Goal: Communication & Community: Answer question/provide support

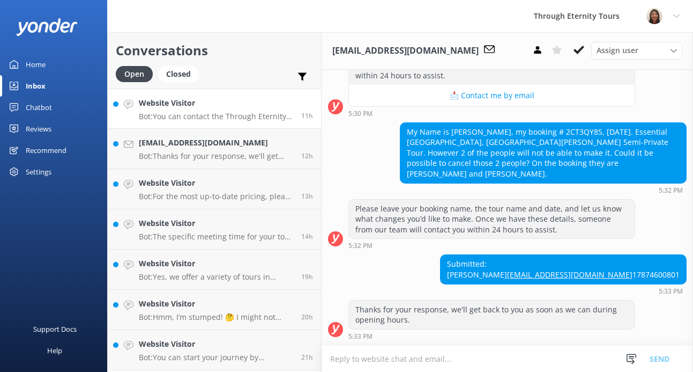
click at [206, 106] on h4 "Website Visitor" at bounding box center [216, 103] width 154 height 12
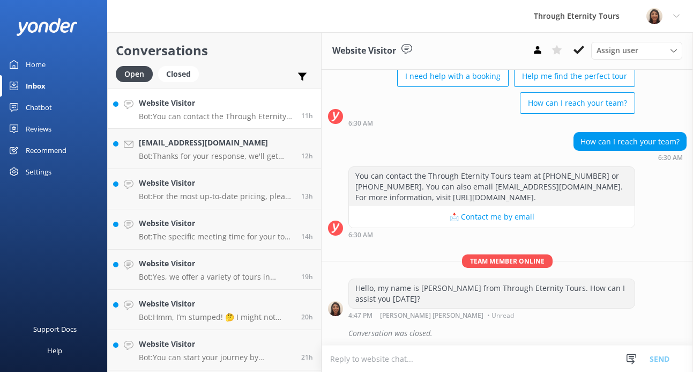
scroll to position [84, 0]
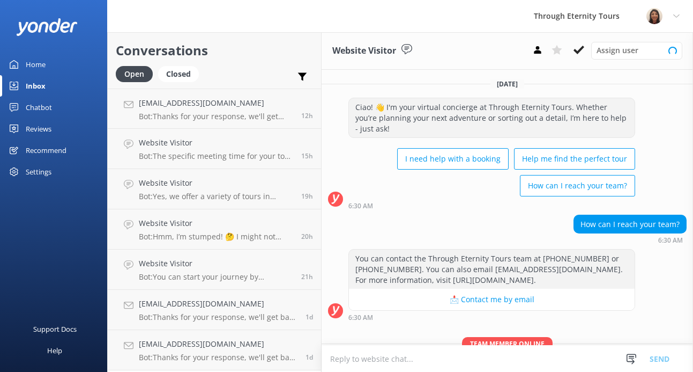
scroll to position [84, 0]
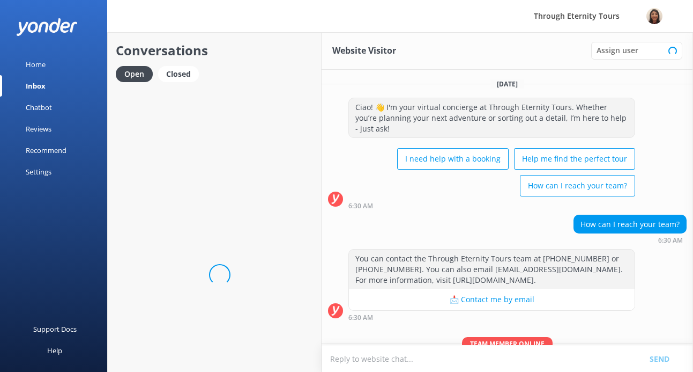
scroll to position [84, 0]
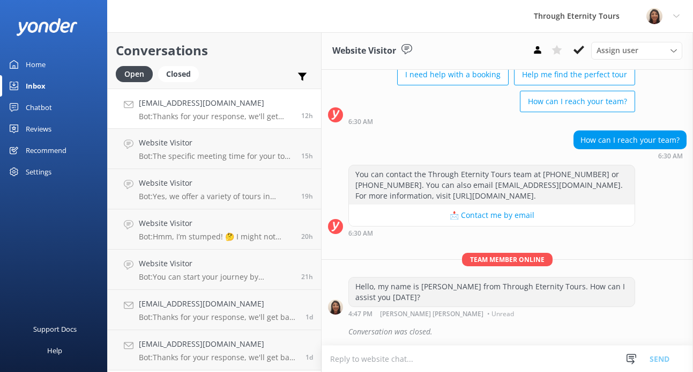
click at [214, 102] on h4 "[EMAIL_ADDRESS][DOMAIN_NAME]" at bounding box center [216, 103] width 154 height 12
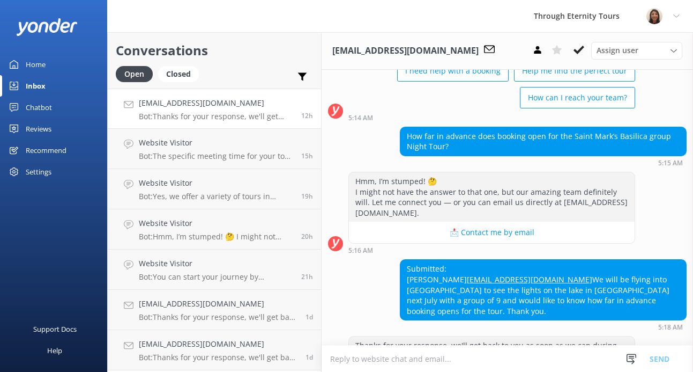
scroll to position [134, 0]
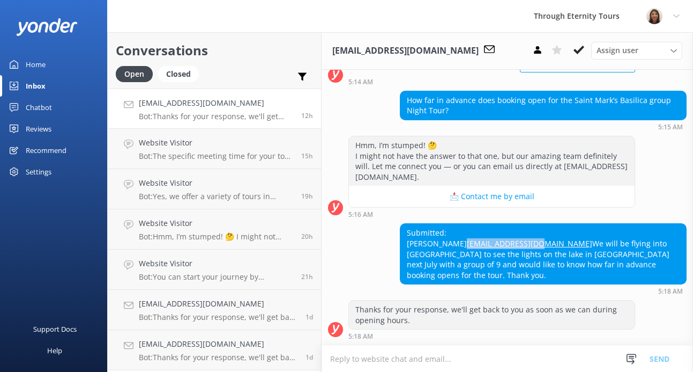
drag, startPoint x: 494, startPoint y: 242, endPoint x: 406, endPoint y: 242, distance: 87.4
click at [406, 242] on div "Submitted: [PERSON_NAME] [PERSON_NAME][EMAIL_ADDRESS][DOMAIN_NAME] We will be f…" at bounding box center [544, 254] width 286 height 60
copy link "[EMAIL_ADDRESS][DOMAIN_NAME]"
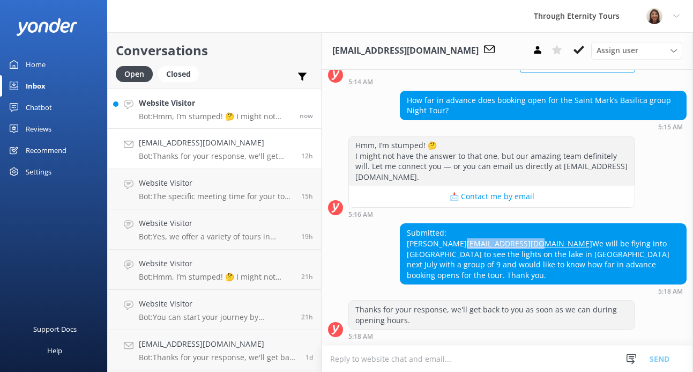
click at [217, 100] on h4 "Website Visitor" at bounding box center [215, 103] width 153 height 12
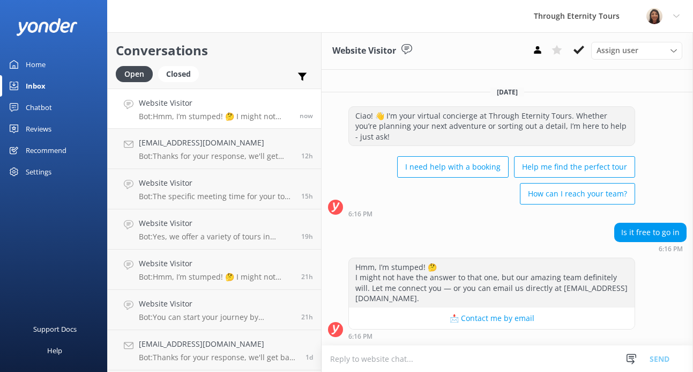
click at [466, 351] on textarea at bounding box center [508, 358] width 372 height 26
click at [379, 355] on textarea at bounding box center [508, 358] width 372 height 26
paste textarea "Hello, my name is [PERSON_NAME] from Through Eternity Tours. How can I assist y…"
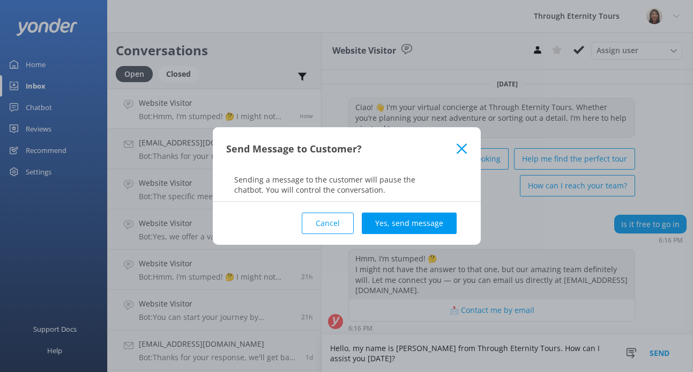
scroll to position [2, 0]
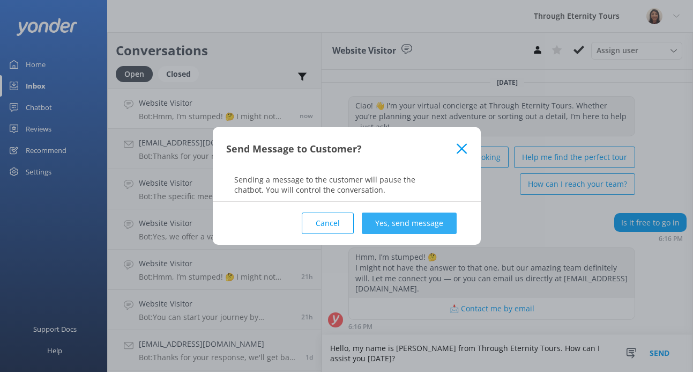
type textarea "Hello, my name is [PERSON_NAME] from Through Eternity Tours. How can I assist y…"
click at [412, 220] on button "Yes, send message" at bounding box center [409, 222] width 95 height 21
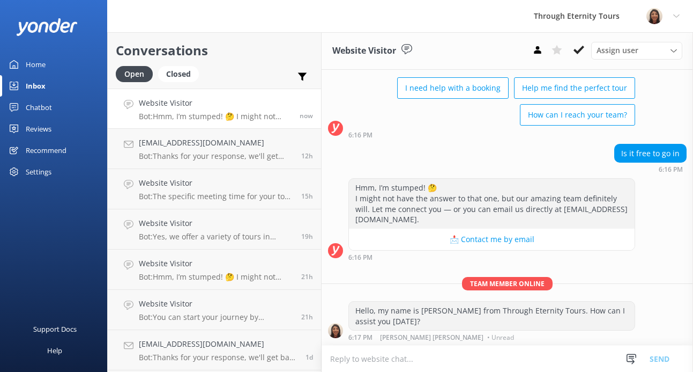
scroll to position [71, 0]
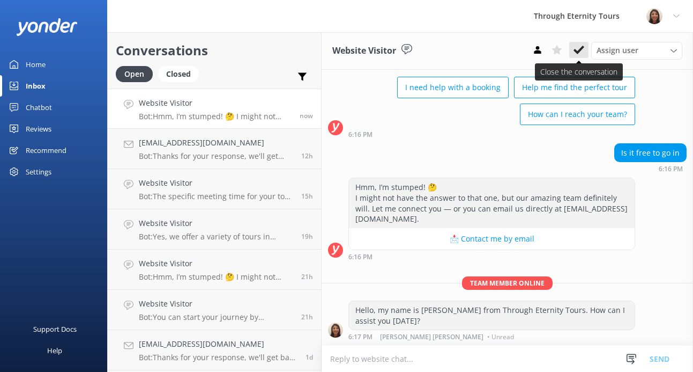
click at [580, 48] on icon at bounding box center [579, 50] width 11 height 11
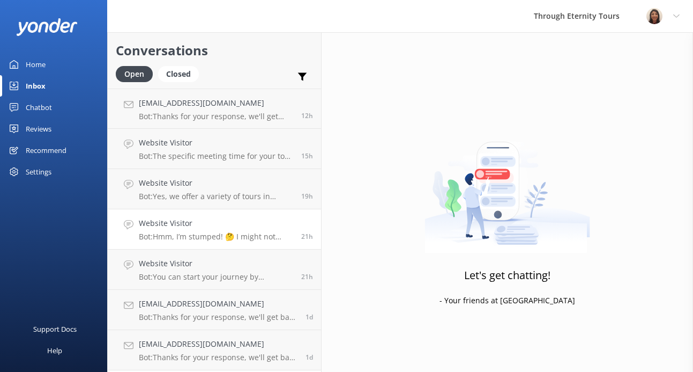
click at [203, 235] on p "Bot: Hmm, I’m stumped! 🤔 I might not have the answer to that one, but our amazi…" at bounding box center [216, 237] width 154 height 10
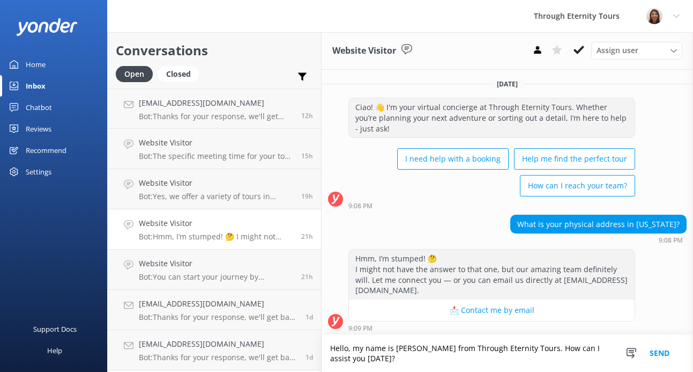
scroll to position [2, 0]
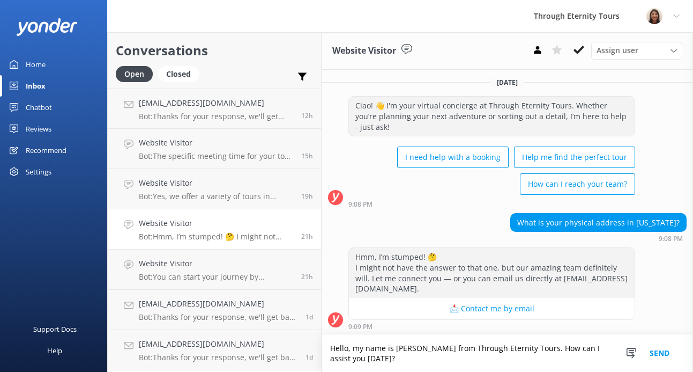
drag, startPoint x: 435, startPoint y: 360, endPoint x: 436, endPoint y: 346, distance: 14.5
click at [436, 346] on textarea "Hello, my name is [PERSON_NAME] from Through Eternity Tours. How can I assist y…" at bounding box center [508, 353] width 372 height 37
click at [493, 351] on textarea "Hello, my name is [PERSON_NAME] from Through Eternity Tours. How can I assist y…" at bounding box center [508, 353] width 372 height 37
drag, startPoint x: 495, startPoint y: 360, endPoint x: 524, endPoint y: 346, distance: 32.4
click at [524, 346] on textarea "Hello, my name is [PERSON_NAME] from Through Eternity Tours. How can I assist y…" at bounding box center [508, 353] width 372 height 37
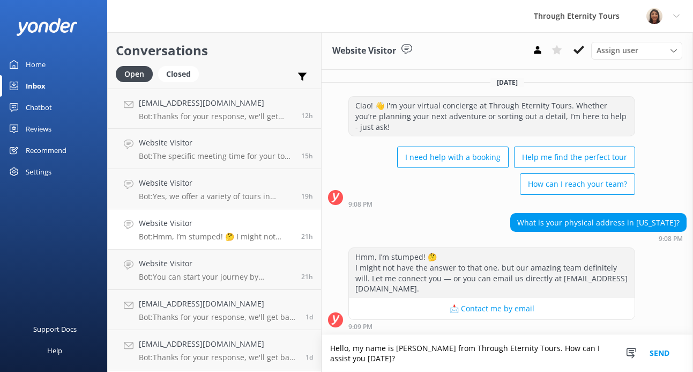
type textarea "Hello, my name is [PERSON_NAME] from Through Eternity Tours. How can I assist y…"
click at [657, 357] on button "Send" at bounding box center [660, 353] width 40 height 37
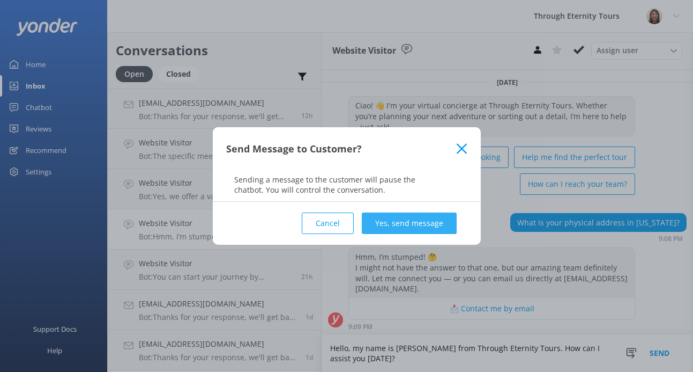
click at [439, 223] on button "Yes, send message" at bounding box center [409, 222] width 95 height 21
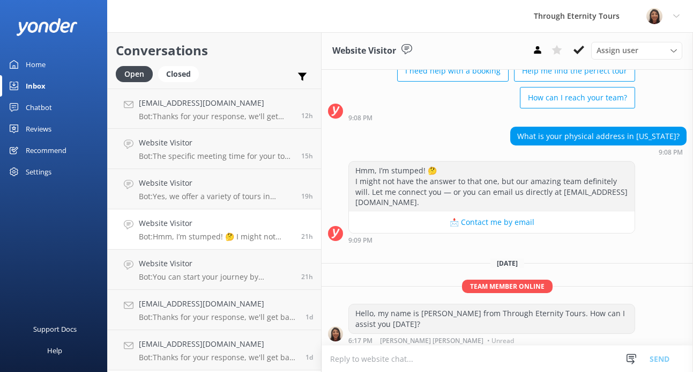
scroll to position [91, 0]
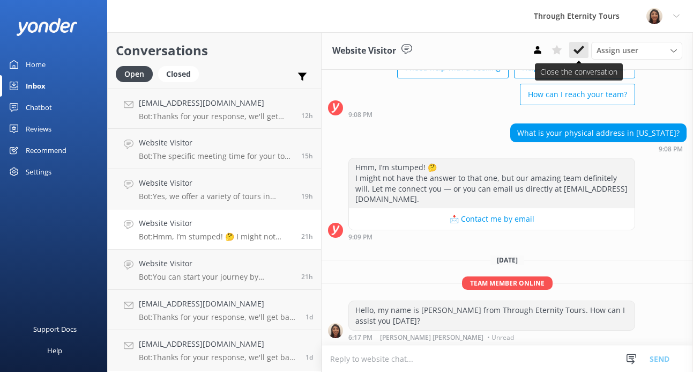
click at [579, 48] on icon at bounding box center [579, 50] width 11 height 11
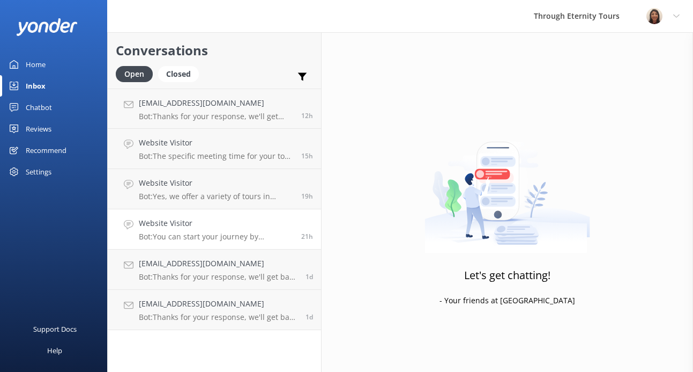
click at [232, 232] on p "Bot: You can start your journey by browsing our tours in [GEOGRAPHIC_DATA], the…" at bounding box center [216, 237] width 154 height 10
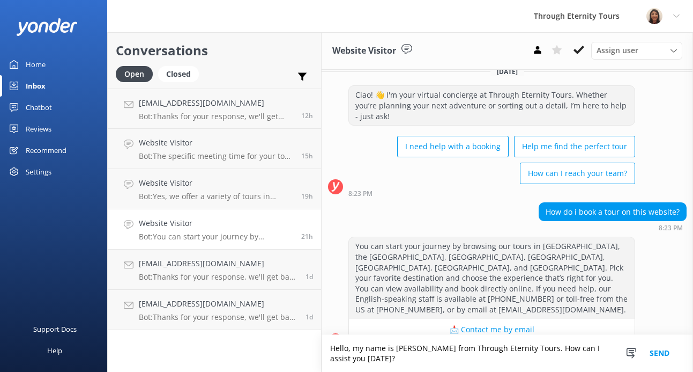
scroll to position [23, 0]
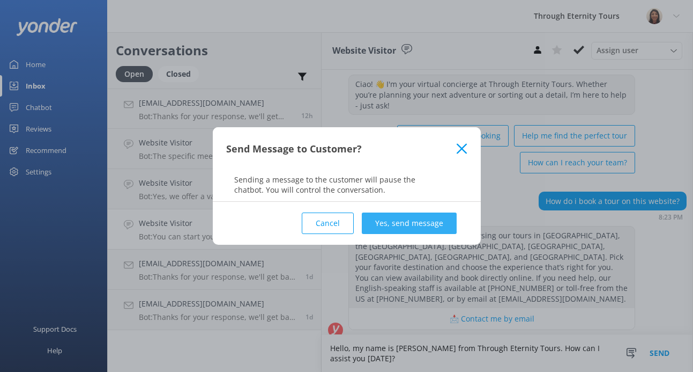
type textarea "Hello, my name is [PERSON_NAME] from Through Eternity Tours. How can I assist y…"
click at [430, 226] on button "Yes, send message" at bounding box center [409, 222] width 95 height 21
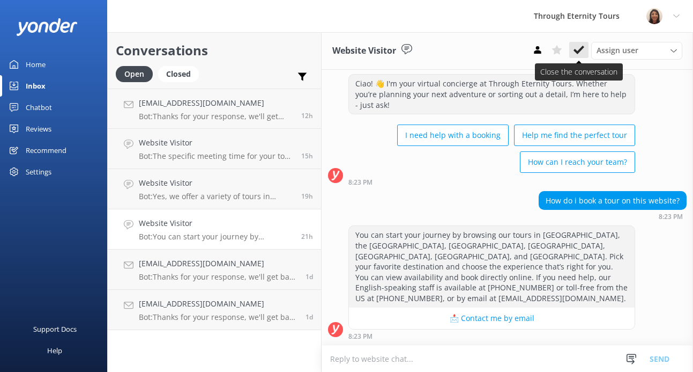
click at [579, 53] on icon at bounding box center [579, 50] width 11 height 11
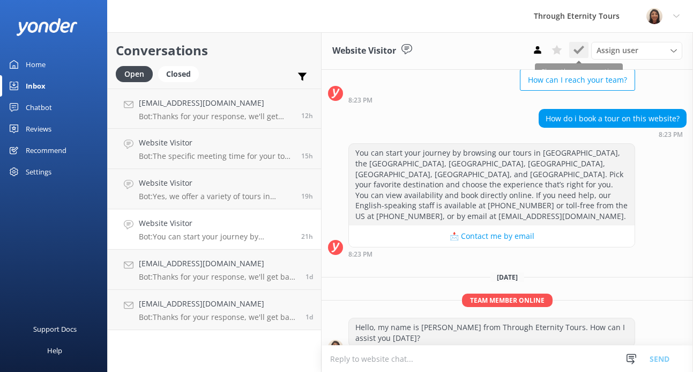
scroll to position [112, 0]
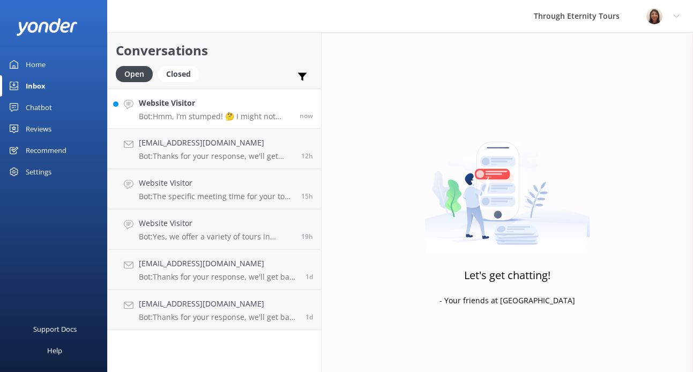
click at [220, 110] on div "Website Visitor Bot: Hmm, I’m stumped! 🤔 I might not have the answer to that on…" at bounding box center [215, 108] width 153 height 23
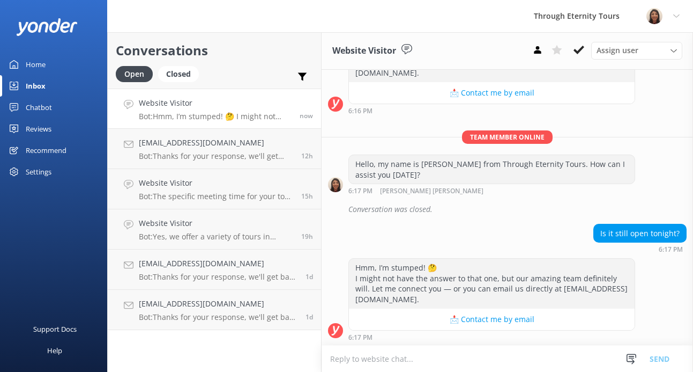
scroll to position [242, 0]
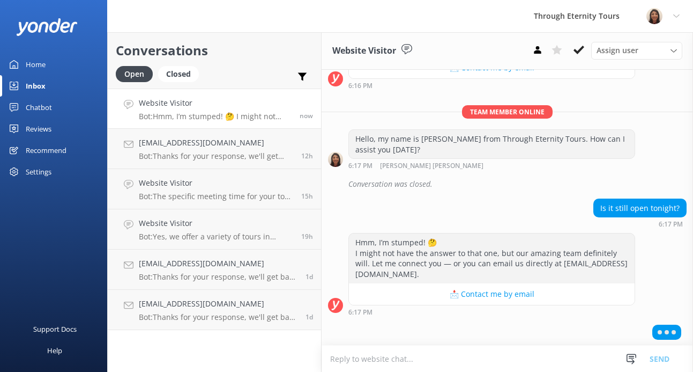
click at [389, 355] on textarea at bounding box center [508, 358] width 372 height 26
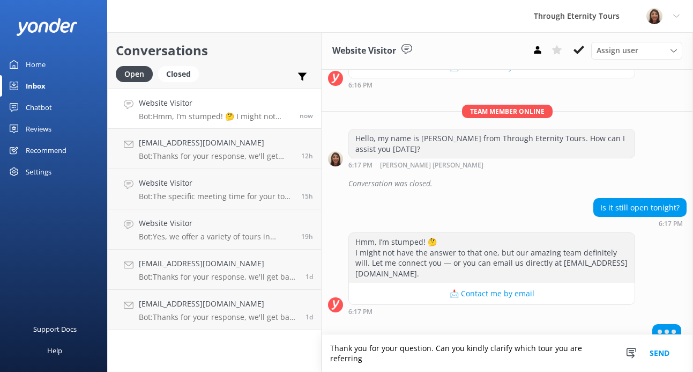
scroll to position [253, 0]
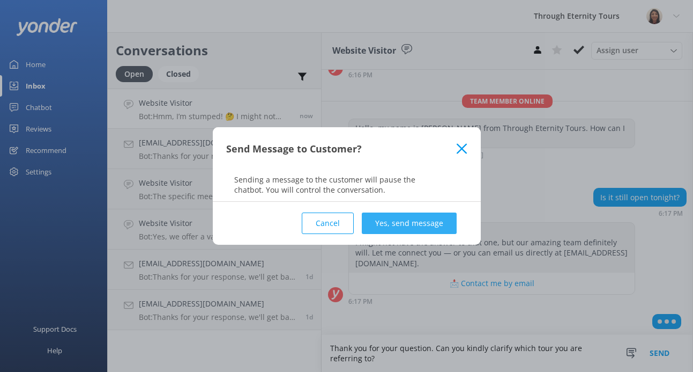
type textarea "Thank you for your question. Can you kindly clarify which tour you are referrin…"
click at [387, 222] on button "Yes, send message" at bounding box center [409, 222] width 95 height 21
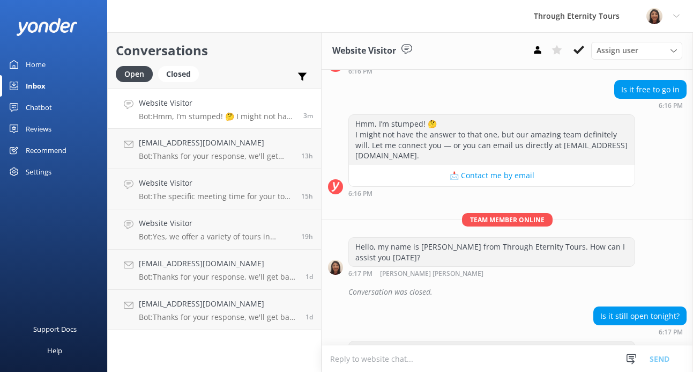
scroll to position [332, 0]
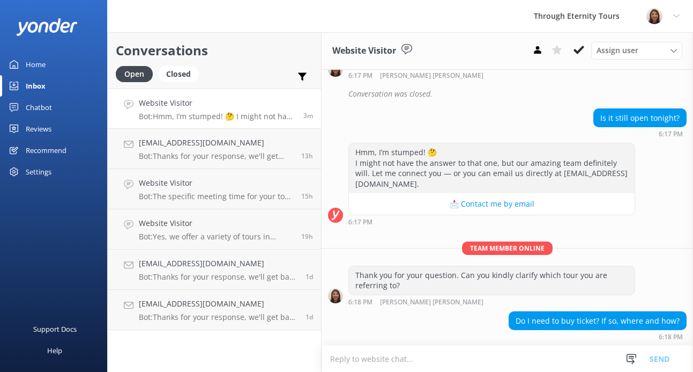
click at [381, 352] on textarea at bounding box center [508, 358] width 372 height 26
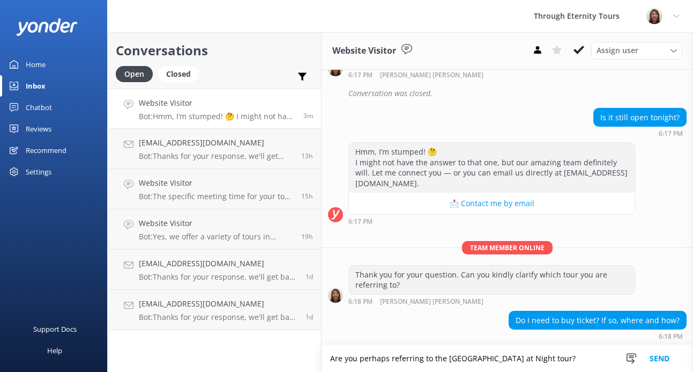
type textarea "Are you perhaps referring to the [GEOGRAPHIC_DATA] at Night tour?"
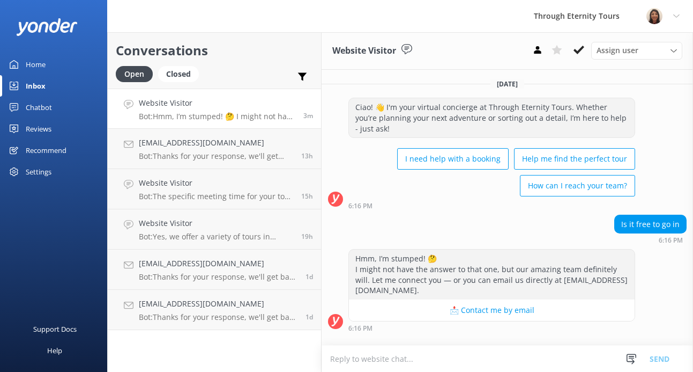
scroll to position [367, 0]
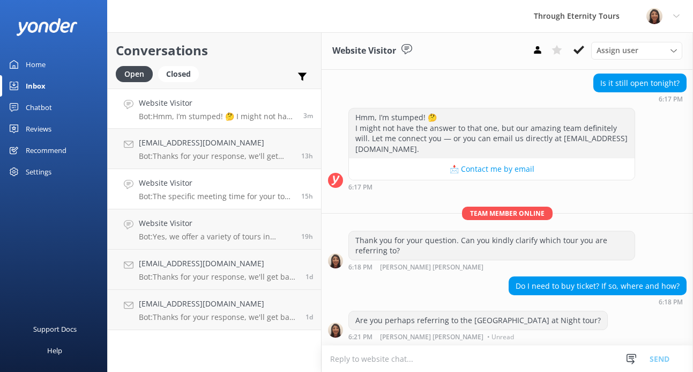
click at [211, 205] on link "Website Visitor Bot: The specific meeting time for your tour guide will be incl…" at bounding box center [214, 189] width 213 height 40
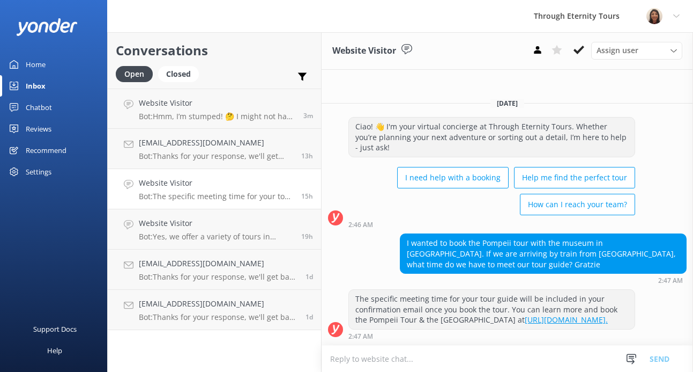
scroll to position [1, 0]
click at [204, 243] on link "Website Visitor Bot: Yes, we offer a variety of tours in [GEOGRAPHIC_DATA]. You…" at bounding box center [214, 229] width 213 height 40
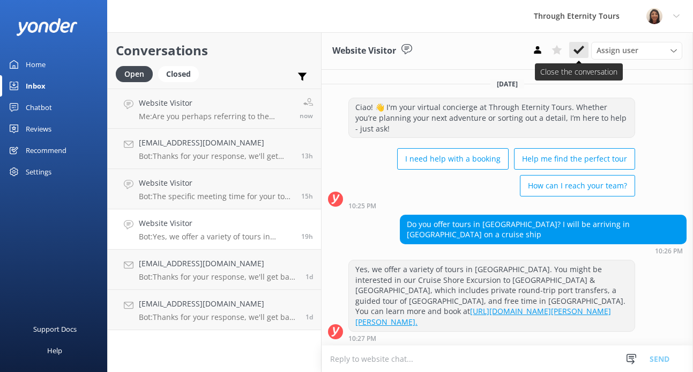
click at [579, 47] on icon at bounding box center [579, 50] width 11 height 11
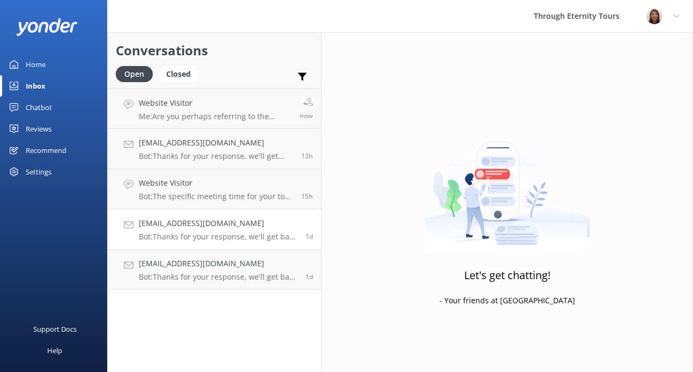
click at [258, 232] on p "Bot: Thanks for your response, we'll get back to you as soon as we can during o…" at bounding box center [218, 237] width 159 height 10
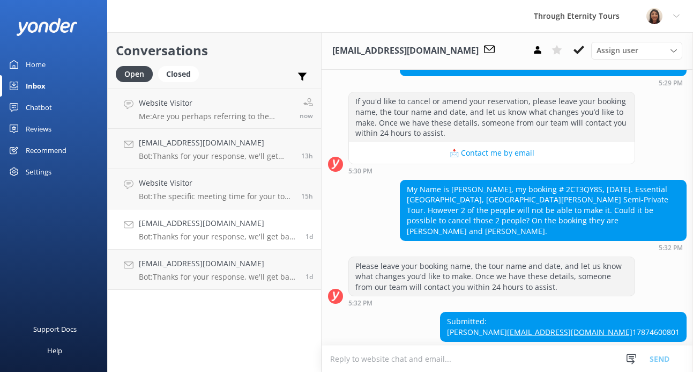
scroll to position [211, 0]
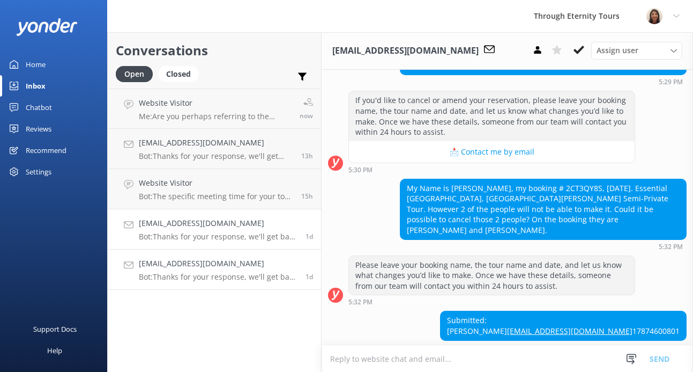
click at [216, 276] on p "Bot: Thanks for your response, we'll get back to you as soon as we can during o…" at bounding box center [218, 277] width 159 height 10
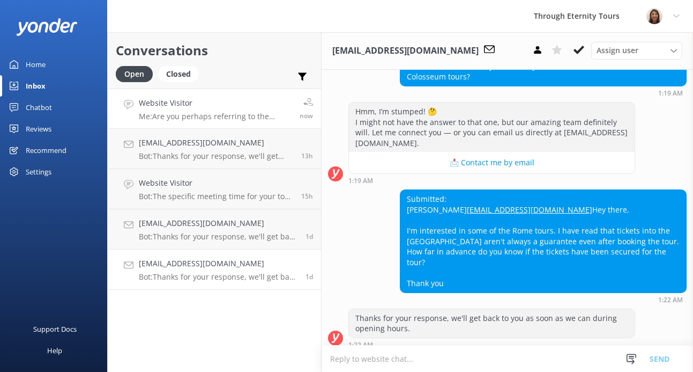
scroll to position [176, 0]
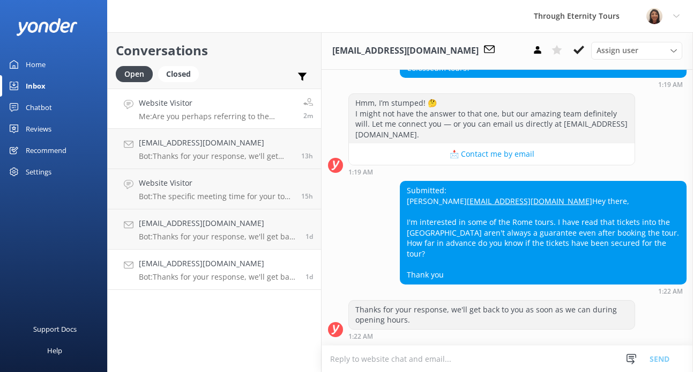
click at [213, 96] on link "Website Visitor Me: Are you perhaps referring to the [GEOGRAPHIC_DATA] at Night…" at bounding box center [214, 108] width 213 height 40
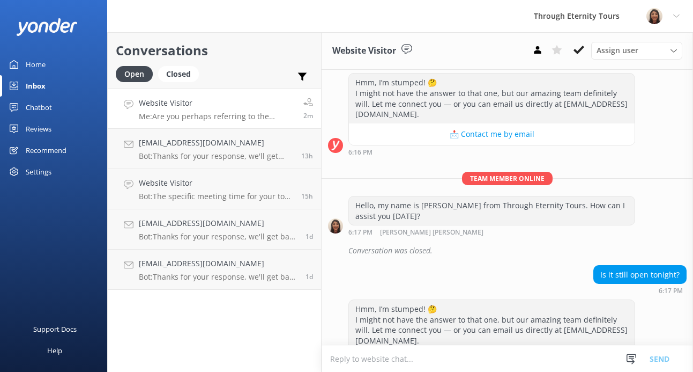
scroll to position [367, 0]
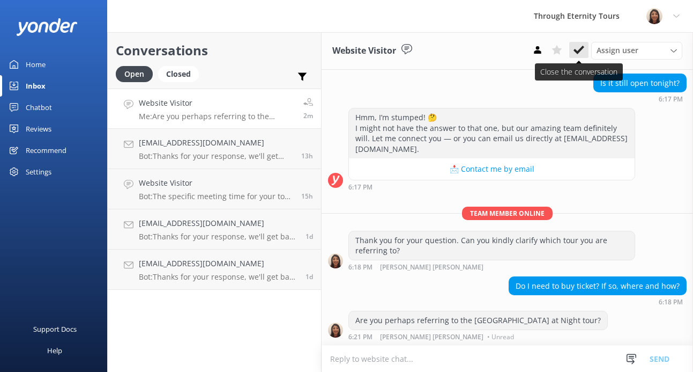
click at [580, 51] on use at bounding box center [579, 50] width 11 height 9
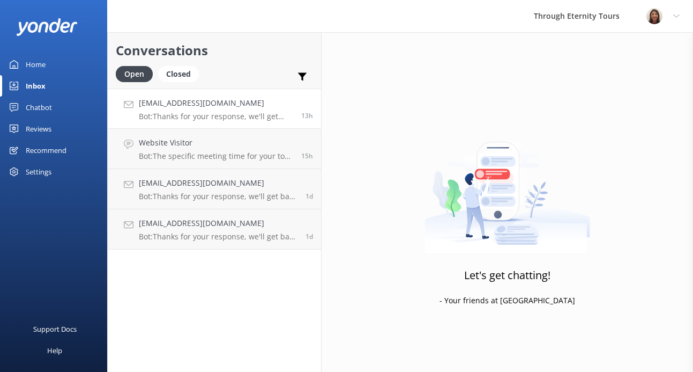
click at [224, 112] on p "Bot: Thanks for your response, we'll get back to you as soon as we can during o…" at bounding box center [216, 117] width 154 height 10
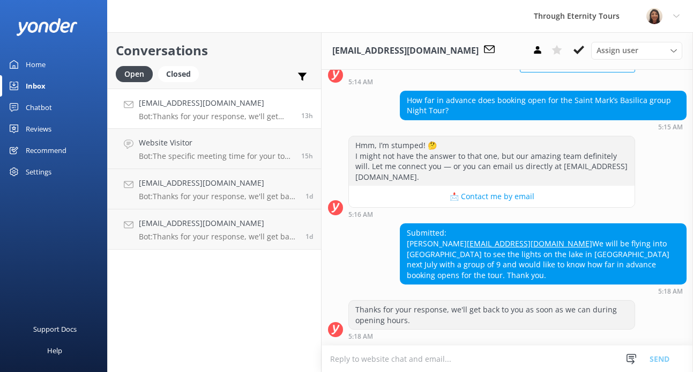
scroll to position [134, 0]
click at [229, 238] on p "Bot: Thanks for your response, we'll get back to you as soon as we can during o…" at bounding box center [218, 237] width 159 height 10
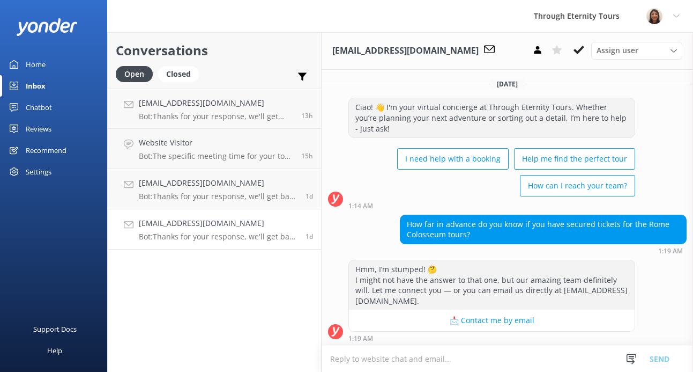
scroll to position [176, 0]
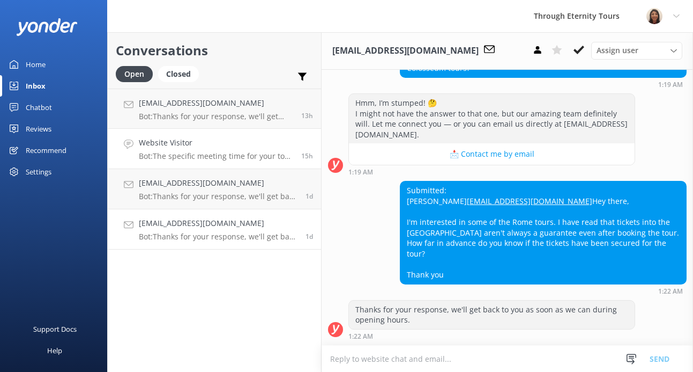
click at [245, 152] on p "Bot: The specific meeting time for your tour guide will be included in your con…" at bounding box center [216, 156] width 154 height 10
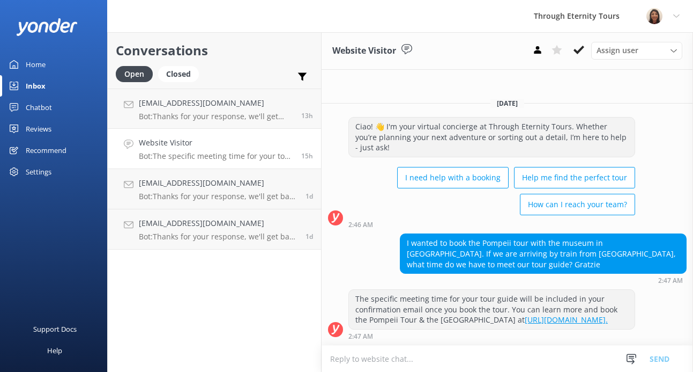
click at [355, 300] on div "The specific meeting time for your tour guide will be included in your confirma…" at bounding box center [492, 309] width 286 height 39
drag, startPoint x: 544, startPoint y: 302, endPoint x: 426, endPoint y: 300, distance: 117.4
click at [426, 300] on div "The specific meeting time for your tour guide will be included in your confirma…" at bounding box center [492, 309] width 286 height 39
copy div "[GEOGRAPHIC_DATA]"
click at [466, 362] on textarea at bounding box center [508, 358] width 372 height 26
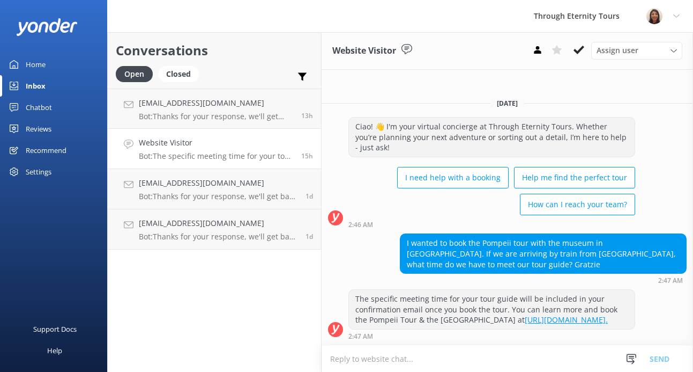
scroll to position [1, 0]
paste textarea "Hello, my name is [PERSON_NAME] from Through Eternity Tours. Thank you for your…"
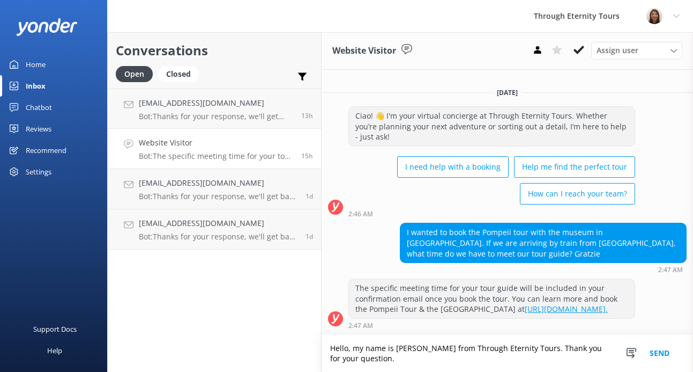
scroll to position [12, 0]
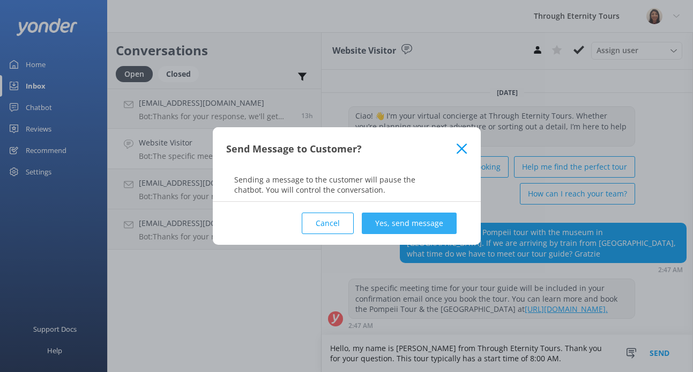
type textarea "Hello, my name is [PERSON_NAME] from Through Eternity Tours. Thank you for your…"
click at [411, 216] on button "Yes, send message" at bounding box center [409, 222] width 95 height 21
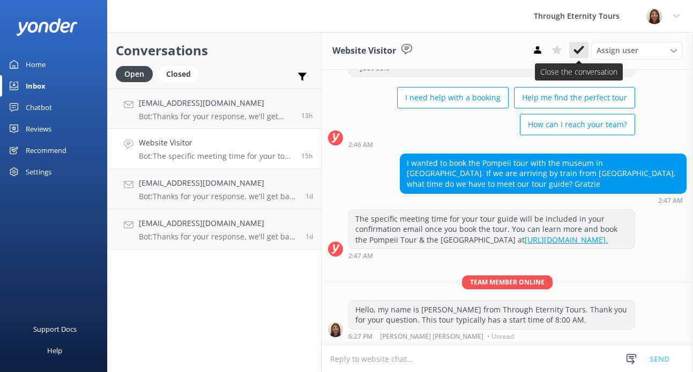
scroll to position [81, 0]
click at [577, 47] on icon at bounding box center [579, 50] width 11 height 11
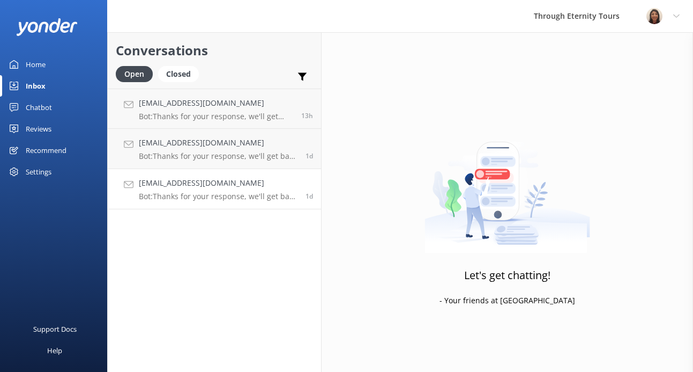
click at [184, 192] on p "Bot: Thanks for your response, we'll get back to you as soon as we can during o…" at bounding box center [218, 196] width 159 height 10
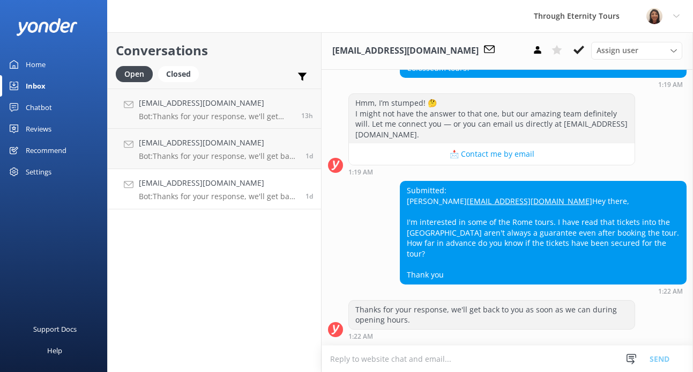
scroll to position [176, 0]
click at [185, 107] on h4 "[EMAIL_ADDRESS][DOMAIN_NAME]" at bounding box center [216, 103] width 154 height 12
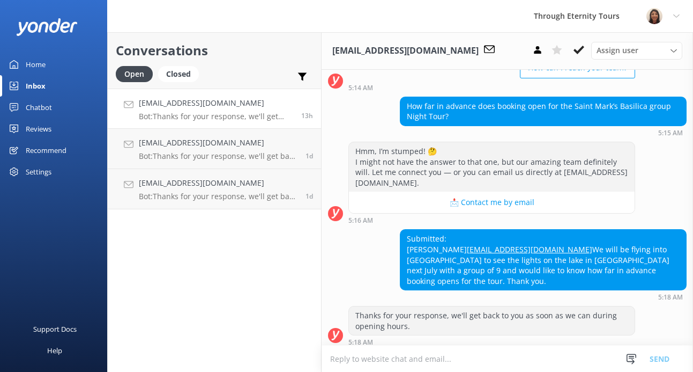
scroll to position [134, 0]
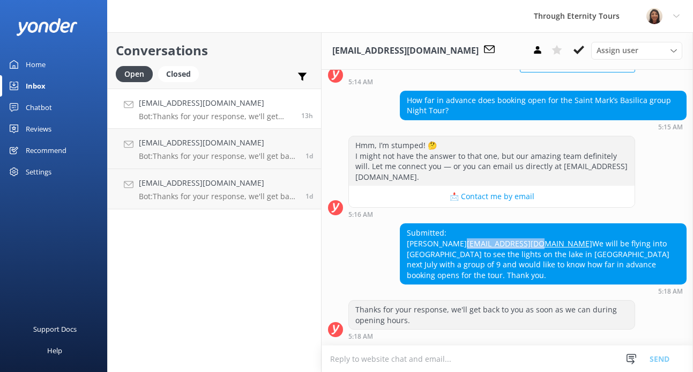
drag, startPoint x: 501, startPoint y: 247, endPoint x: 406, endPoint y: 247, distance: 95.4
click at [406, 247] on div "Submitted: [PERSON_NAME] [PERSON_NAME][EMAIL_ADDRESS][DOMAIN_NAME] We will be f…" at bounding box center [544, 254] width 286 height 60
copy link "[EMAIL_ADDRESS][DOMAIN_NAME]"
click at [416, 232] on div "Submitted: [PERSON_NAME] [PERSON_NAME][EMAIL_ADDRESS][DOMAIN_NAME] We will be f…" at bounding box center [544, 254] width 286 height 60
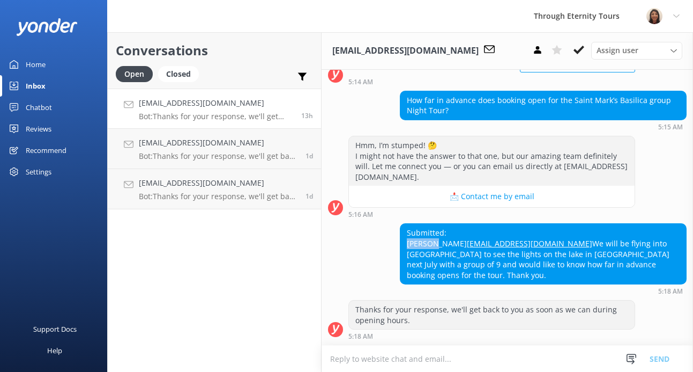
copy div "[PERSON_NAME]"
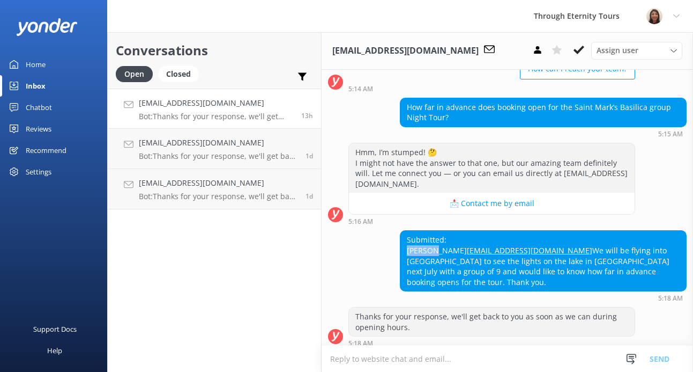
scroll to position [116, 0]
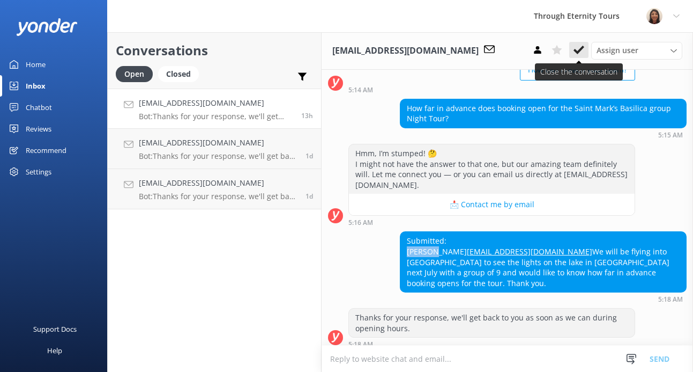
click at [585, 51] on button at bounding box center [578, 50] width 19 height 16
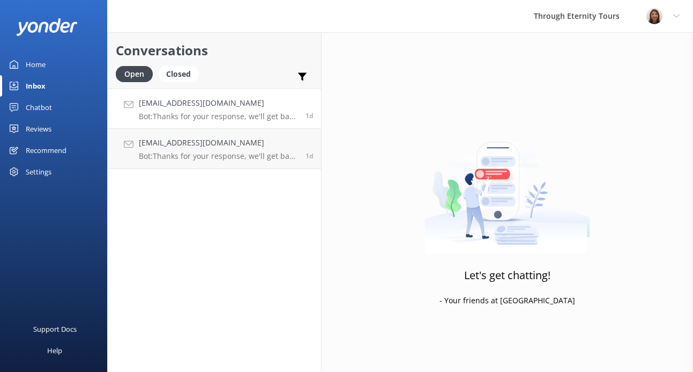
click at [205, 115] on p "Bot: Thanks for your response, we'll get back to you as soon as we can during o…" at bounding box center [218, 117] width 159 height 10
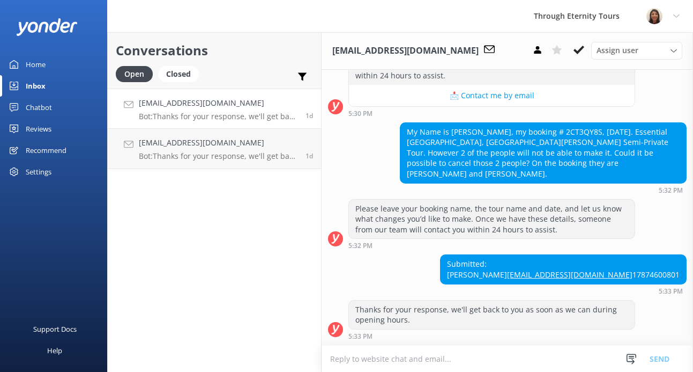
scroll to position [242, 0]
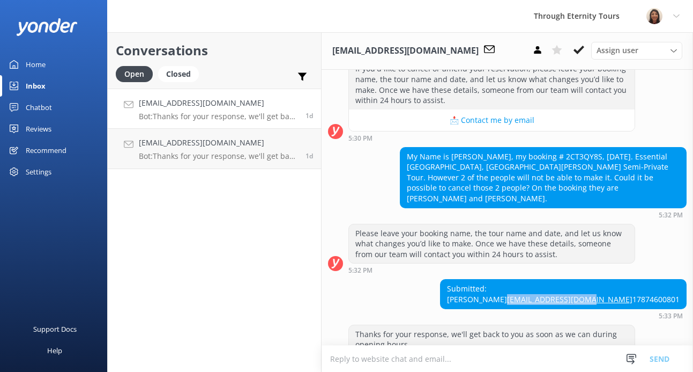
copy link "[EMAIL_ADDRESS][DOMAIN_NAME]"
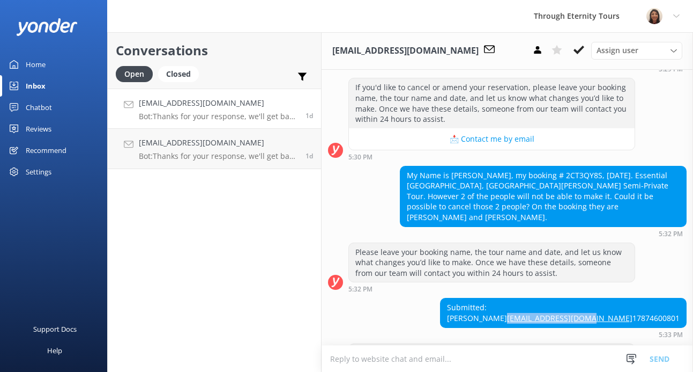
scroll to position [223, 0]
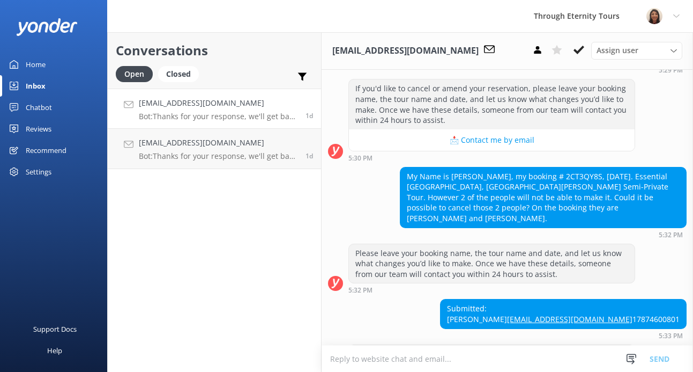
click at [572, 175] on div "My Name is [PERSON_NAME], my booking # 2CT3QY8S, [DATE]. Essential [GEOGRAPHIC_…" at bounding box center [544, 197] width 286 height 60
copy div "2CT3QY8S"
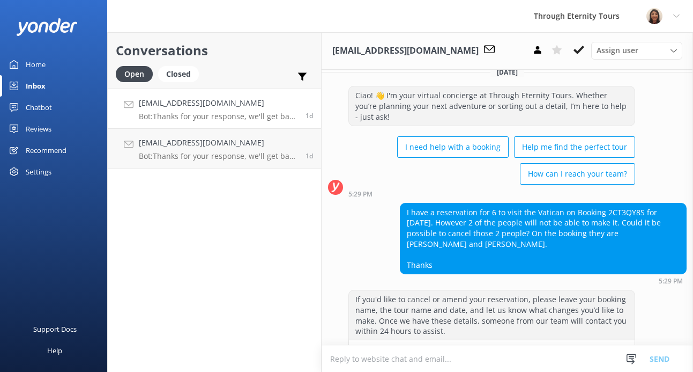
scroll to position [16, 0]
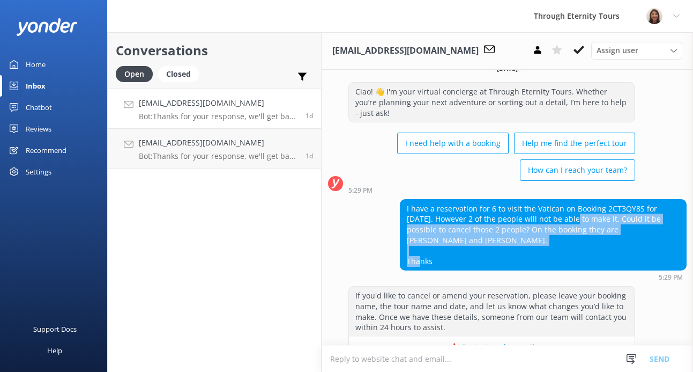
drag, startPoint x: 573, startPoint y: 221, endPoint x: 533, endPoint y: 239, distance: 43.4
click at [533, 239] on div "I have a reservation for 6 to visit the Vatican on Booking 2CT3QY8S for [DATE].…" at bounding box center [544, 234] width 286 height 71
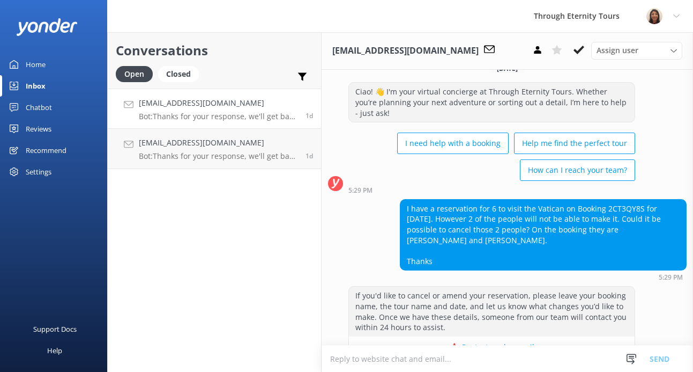
click at [544, 247] on div "I have a reservation for 6 to visit the Vatican on Booking 2CT3QY8S for [DATE].…" at bounding box center [544, 234] width 286 height 71
drag, startPoint x: 614, startPoint y: 229, endPoint x: 592, endPoint y: 242, distance: 25.3
click at [592, 242] on div "I have a reservation for 6 to visit the Vatican on Booking 2CT3QY8S for [DATE].…" at bounding box center [544, 234] width 286 height 71
copy div "[PERSON_NAME] and [PERSON_NAME]."
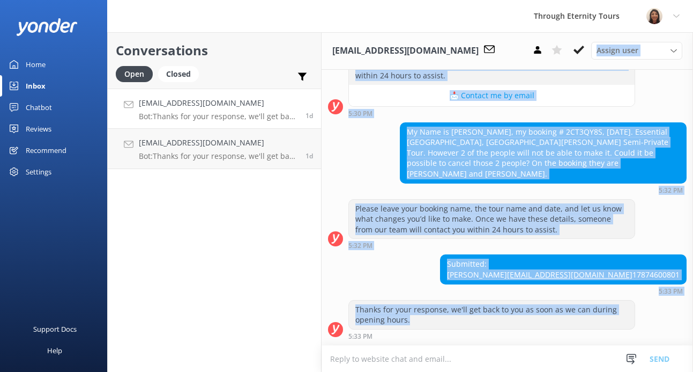
scroll to position [0, 0]
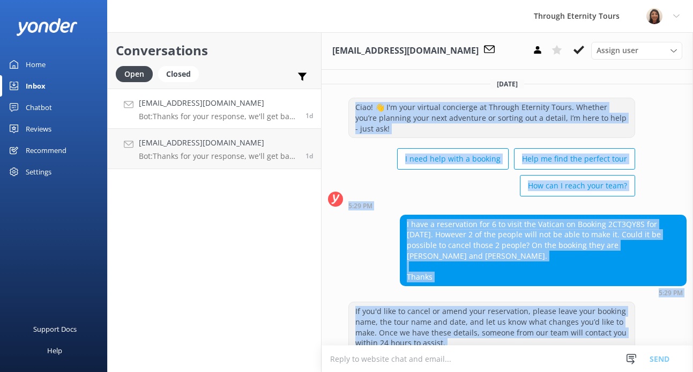
drag, startPoint x: 562, startPoint y: 329, endPoint x: 500, endPoint y: 94, distance: 242.8
click at [500, 94] on div "[DATE] Ciao! 👋 I'm your virtual concierge at Through Eternity Tours. Whether yo…" at bounding box center [508, 341] width 372 height 542
copy div "Lore! 👋 I'd sita consect adipiscin el Seddoei Temporin Utlab. Etdolor mag’al en…"
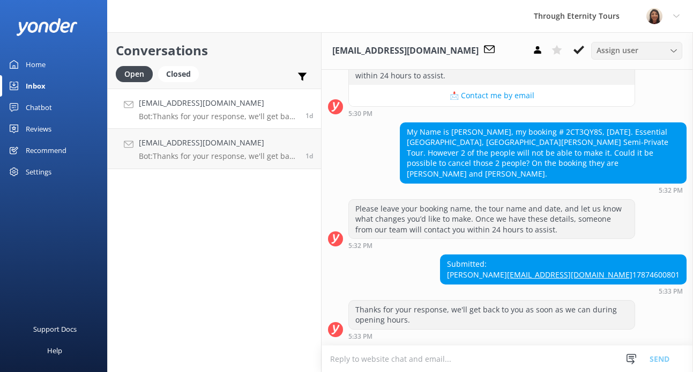
click at [613, 50] on span "Assign user" at bounding box center [618, 51] width 42 height 12
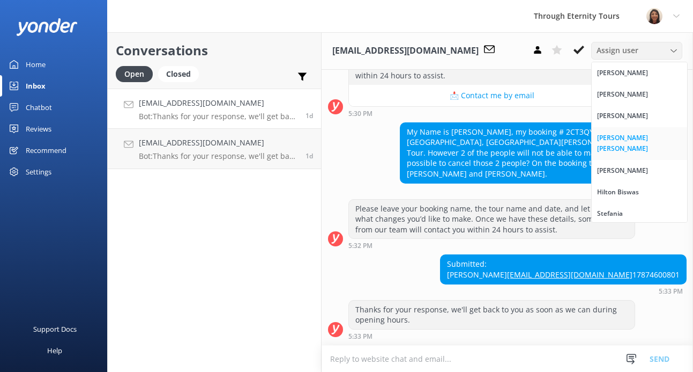
click at [633, 134] on div "[PERSON_NAME] [PERSON_NAME]" at bounding box center [639, 143] width 85 height 22
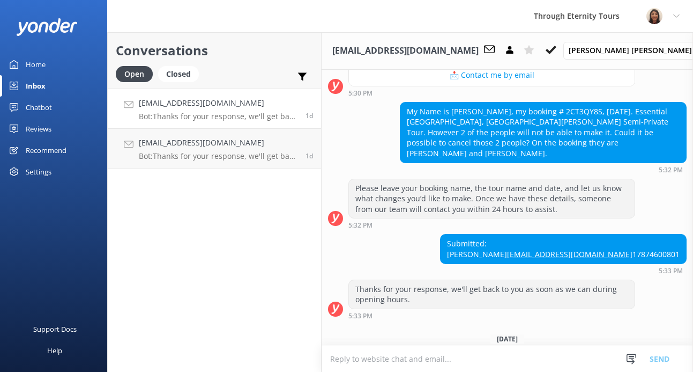
scroll to position [339, 0]
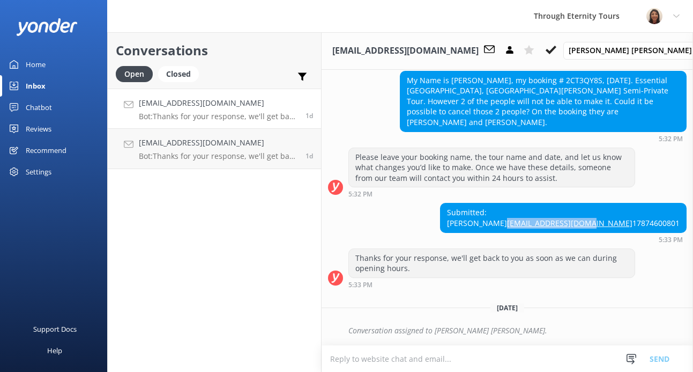
copy link "[EMAIL_ADDRESS][DOMAIN_NAME]"
click at [557, 48] on icon at bounding box center [551, 50] width 11 height 11
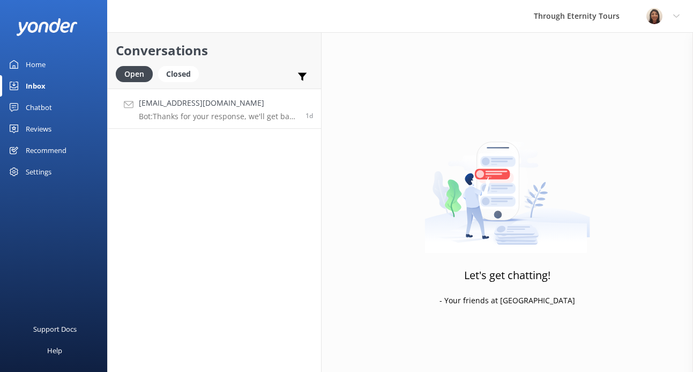
click at [176, 103] on h4 "[EMAIL_ADDRESS][DOMAIN_NAME]" at bounding box center [218, 103] width 159 height 12
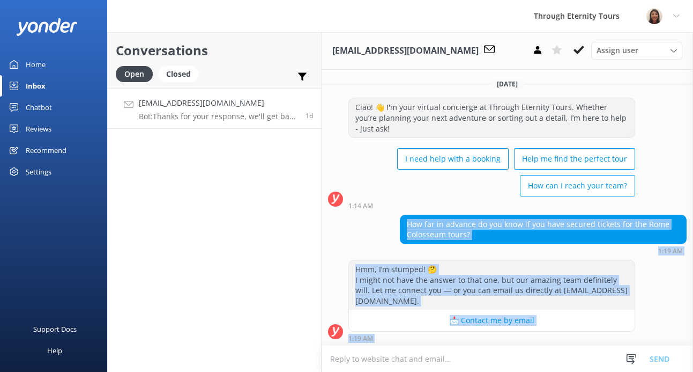
drag, startPoint x: 415, startPoint y: 316, endPoint x: 399, endPoint y: 217, distance: 99.9
click at [399, 217] on div "[DATE] Ciao! 👋 I'm your virtual concierge at Through Eternity Tours. Whether yo…" at bounding box center [508, 290] width 372 height 441
copy div "How far in advance do you know if you have secured tickets for the Rome Colosse…"
click at [571, 54] on button at bounding box center [578, 50] width 19 height 16
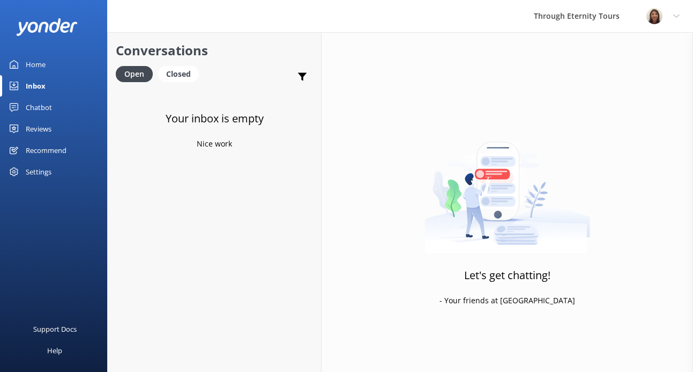
click at [47, 62] on link "Home" at bounding box center [53, 64] width 107 height 21
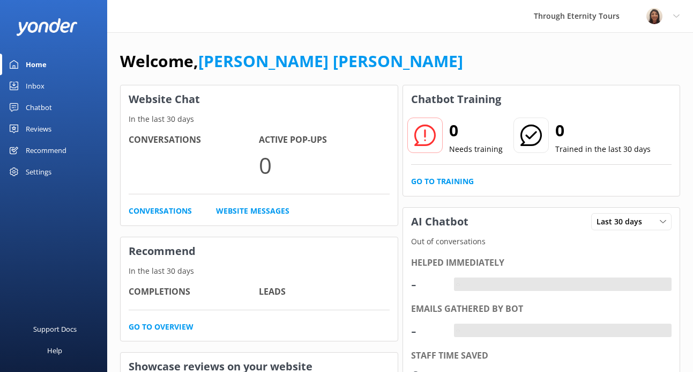
click at [46, 86] on link "Inbox" at bounding box center [53, 85] width 107 height 21
